Goal: Information Seeking & Learning: Check status

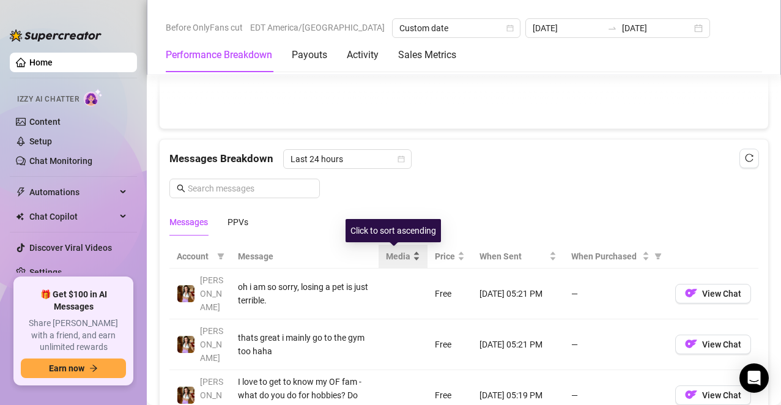
scroll to position [1001, 0]
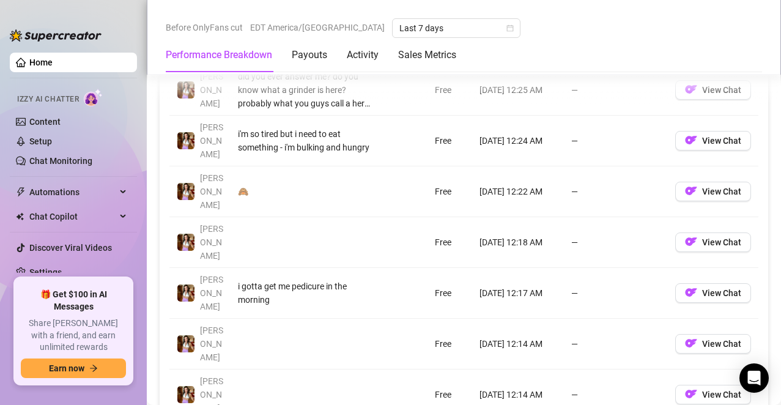
scroll to position [1295, 0]
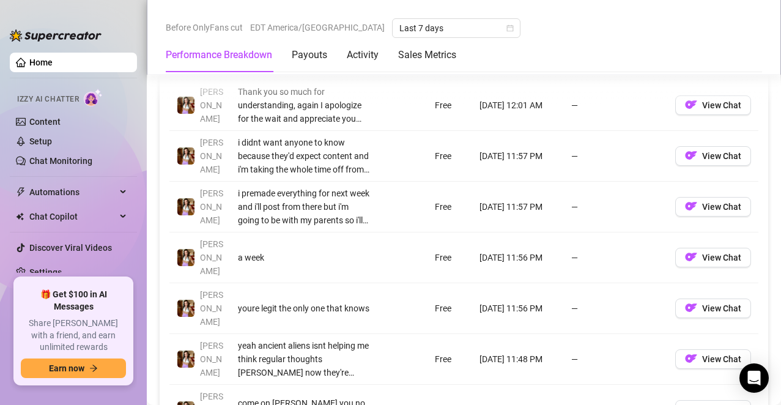
scroll to position [1335, 0]
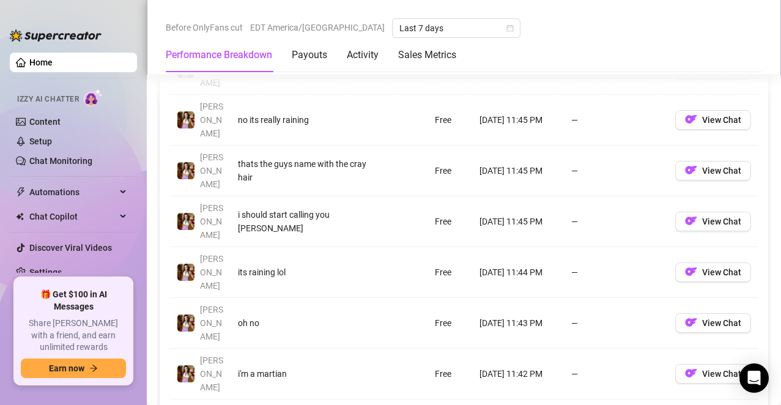
scroll to position [1325, 0]
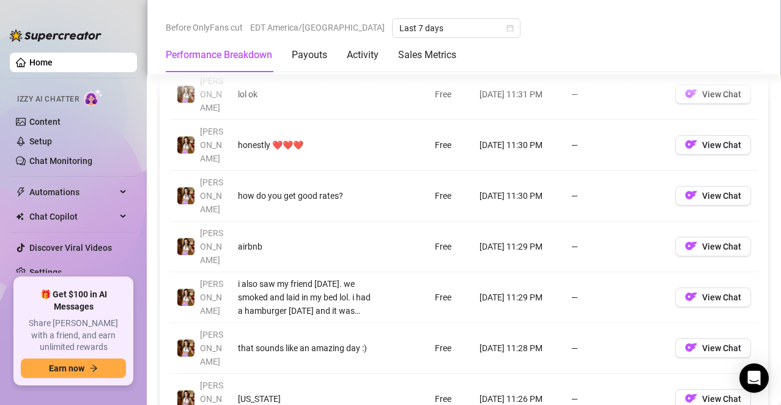
scroll to position [1346, 0]
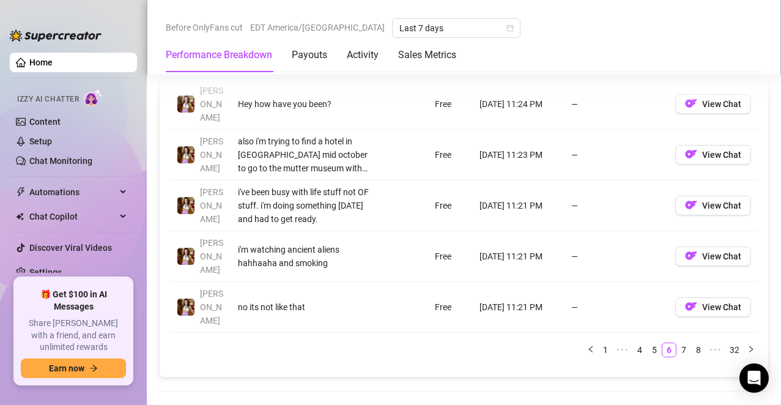
scroll to position [1427, 0]
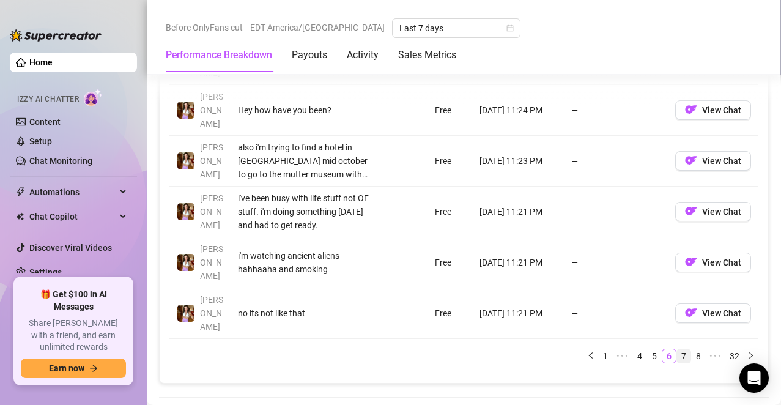
click at [677, 349] on link "7" at bounding box center [683, 355] width 13 height 13
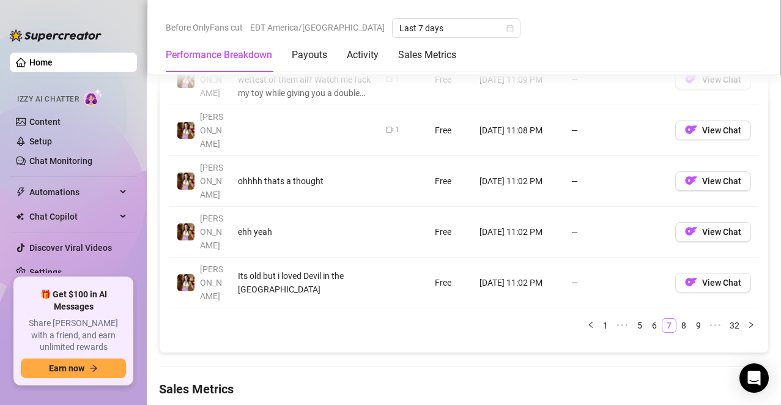
scroll to position [1448, 0]
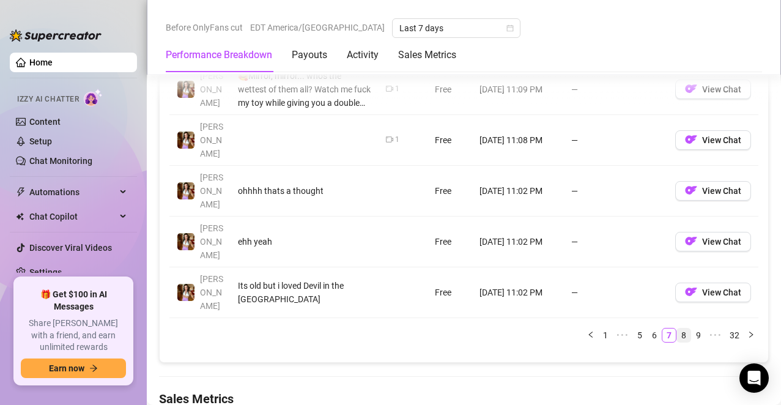
click at [677, 328] on link "8" at bounding box center [683, 334] width 13 height 13
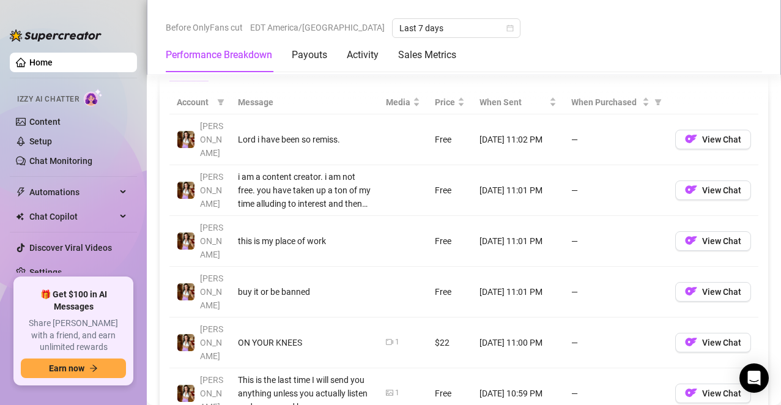
scroll to position [1142, 0]
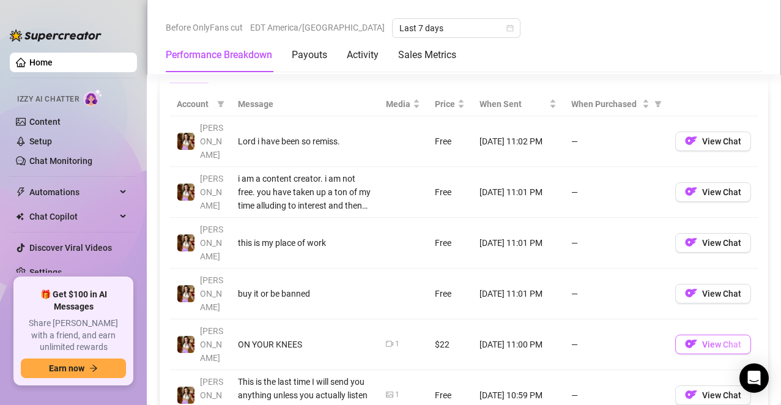
click at [686, 338] on img "button" at bounding box center [691, 344] width 12 height 12
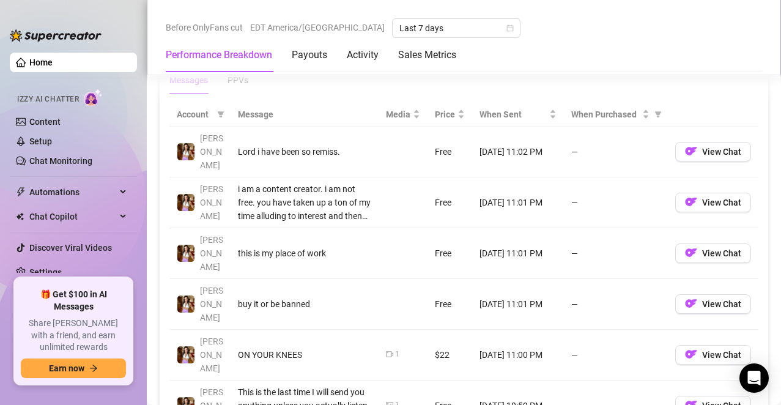
scroll to position [1121, 0]
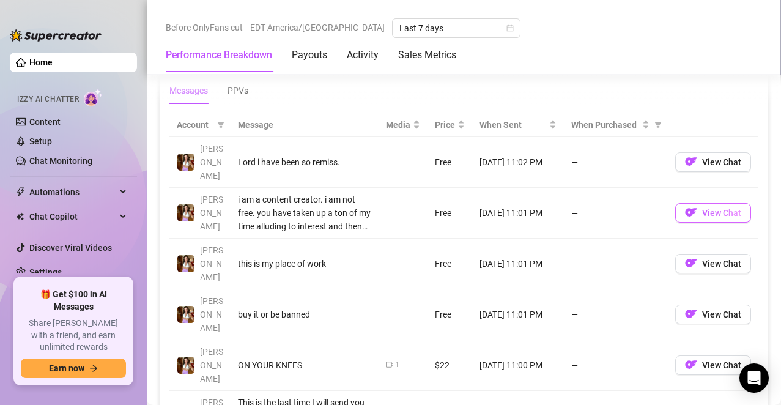
click at [702, 208] on span "View Chat" at bounding box center [721, 213] width 39 height 10
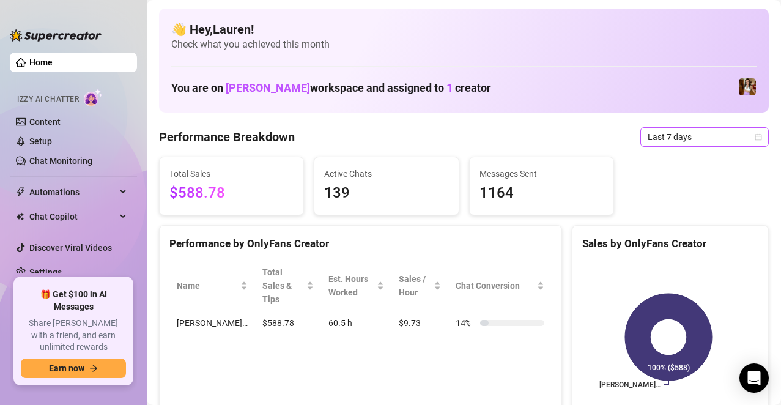
click at [746, 141] on span "Last 7 days" at bounding box center [705, 137] width 114 height 18
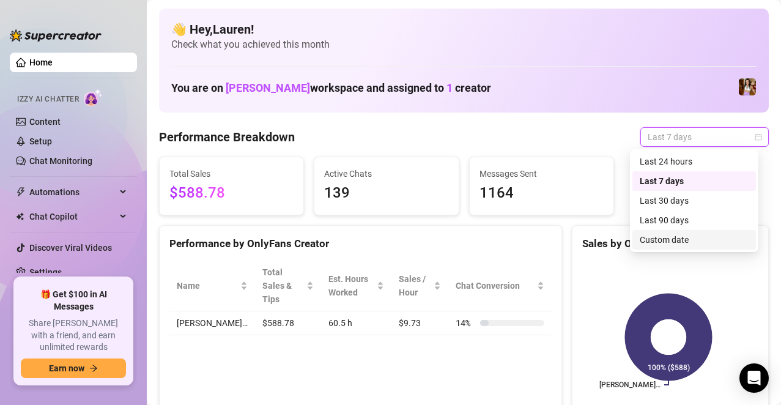
click at [689, 245] on div "Custom date" at bounding box center [694, 239] width 109 height 13
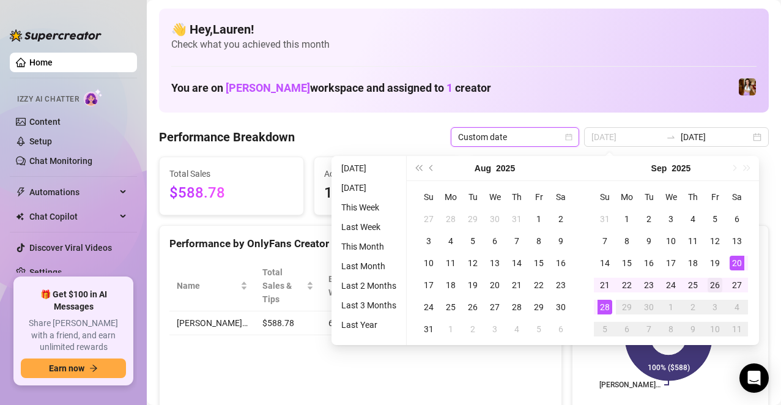
type input "[DATE]"
click at [714, 281] on div "26" at bounding box center [715, 285] width 15 height 15
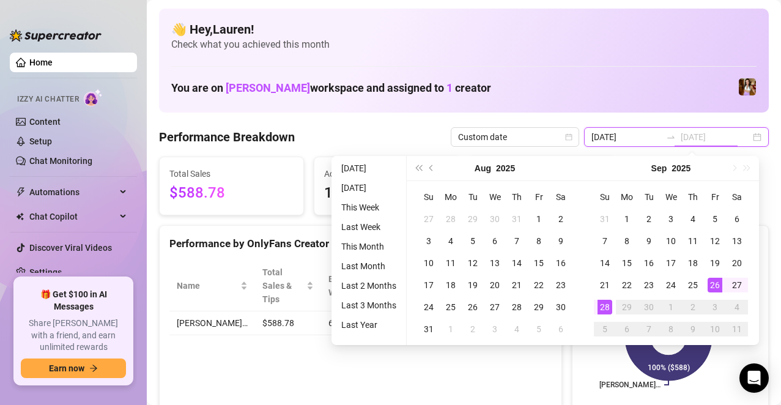
type input "[DATE]"
click at [606, 308] on div "28" at bounding box center [605, 307] width 15 height 15
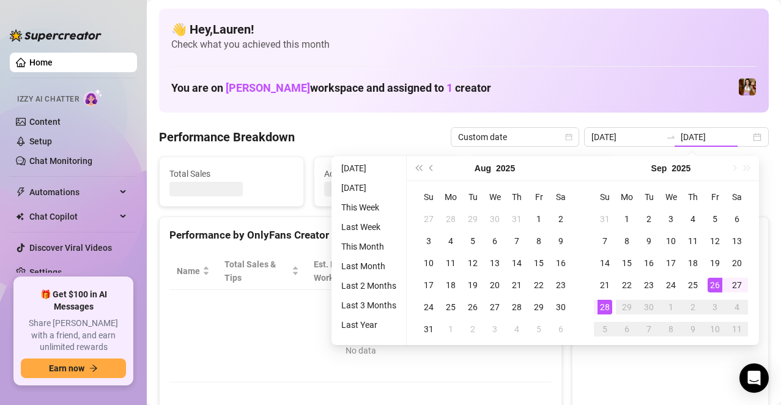
type input "[DATE]"
